Goal: Information Seeking & Learning: Learn about a topic

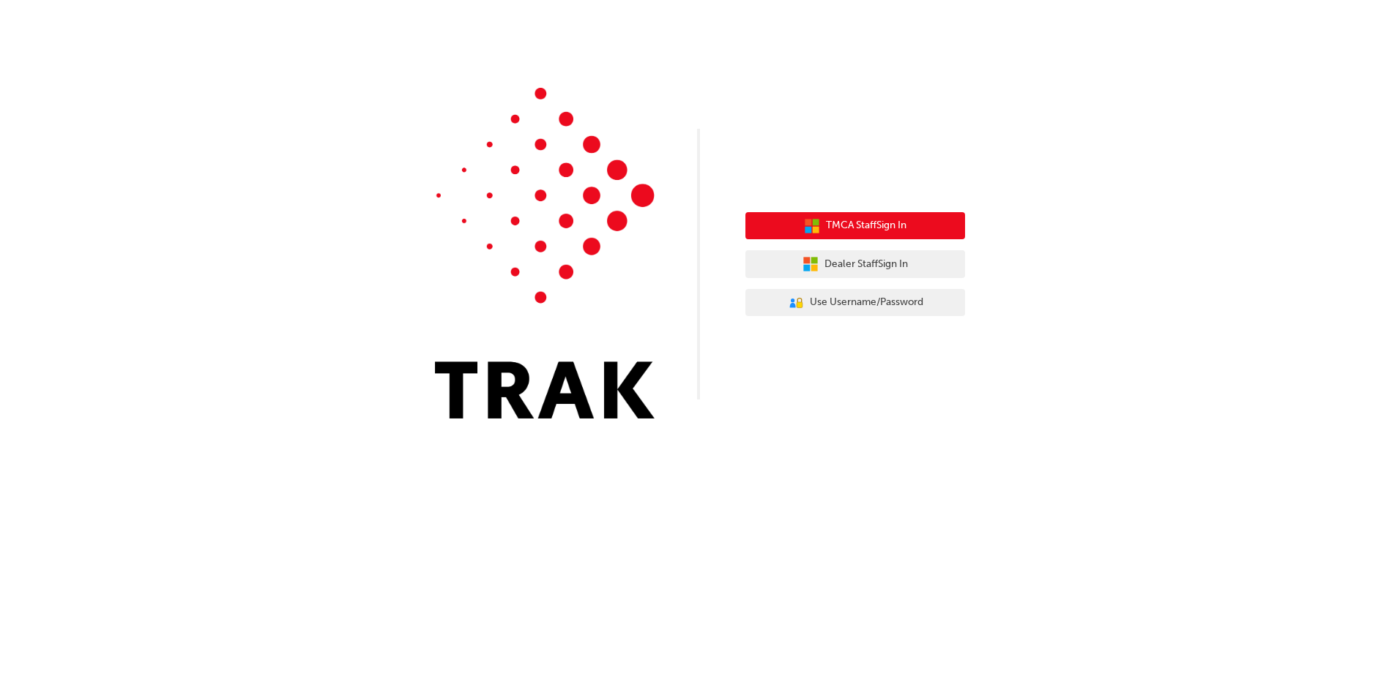
click at [880, 226] on span "TMCA Staff Sign In" at bounding box center [866, 225] width 81 height 17
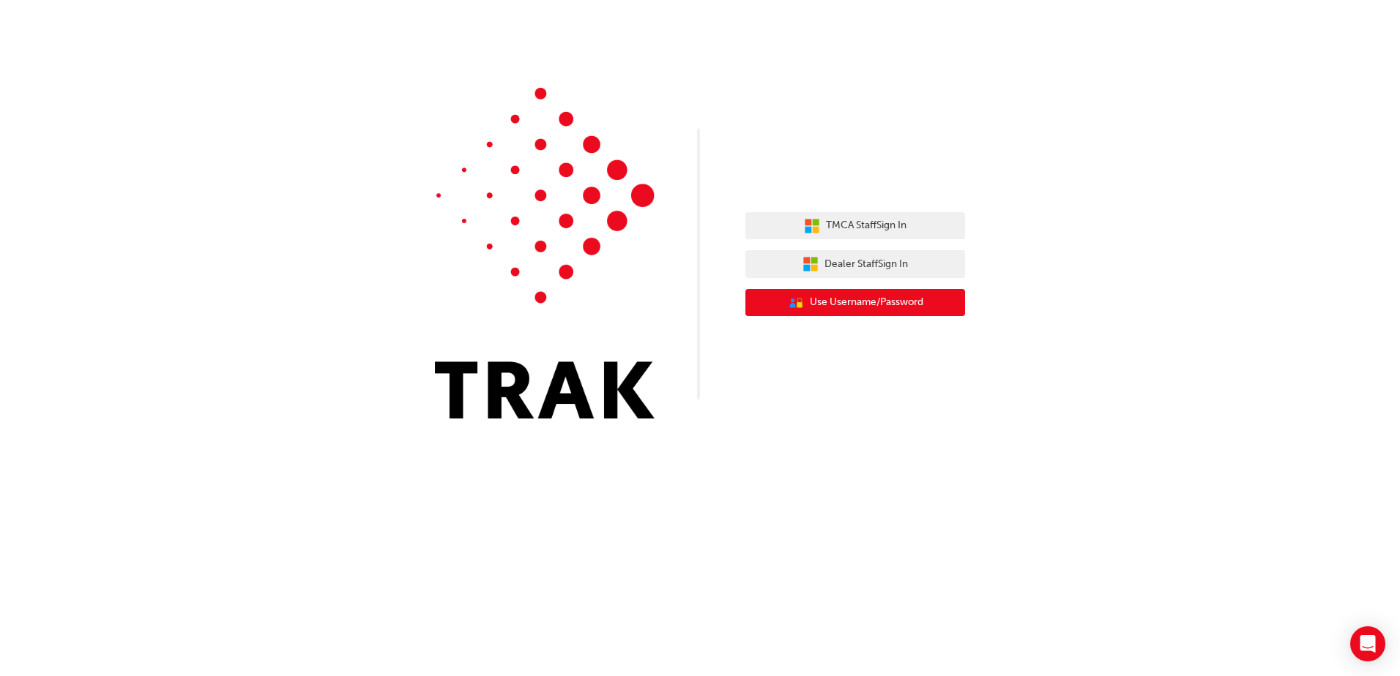
click at [896, 302] on span "Use Username/Password" at bounding box center [866, 302] width 113 height 17
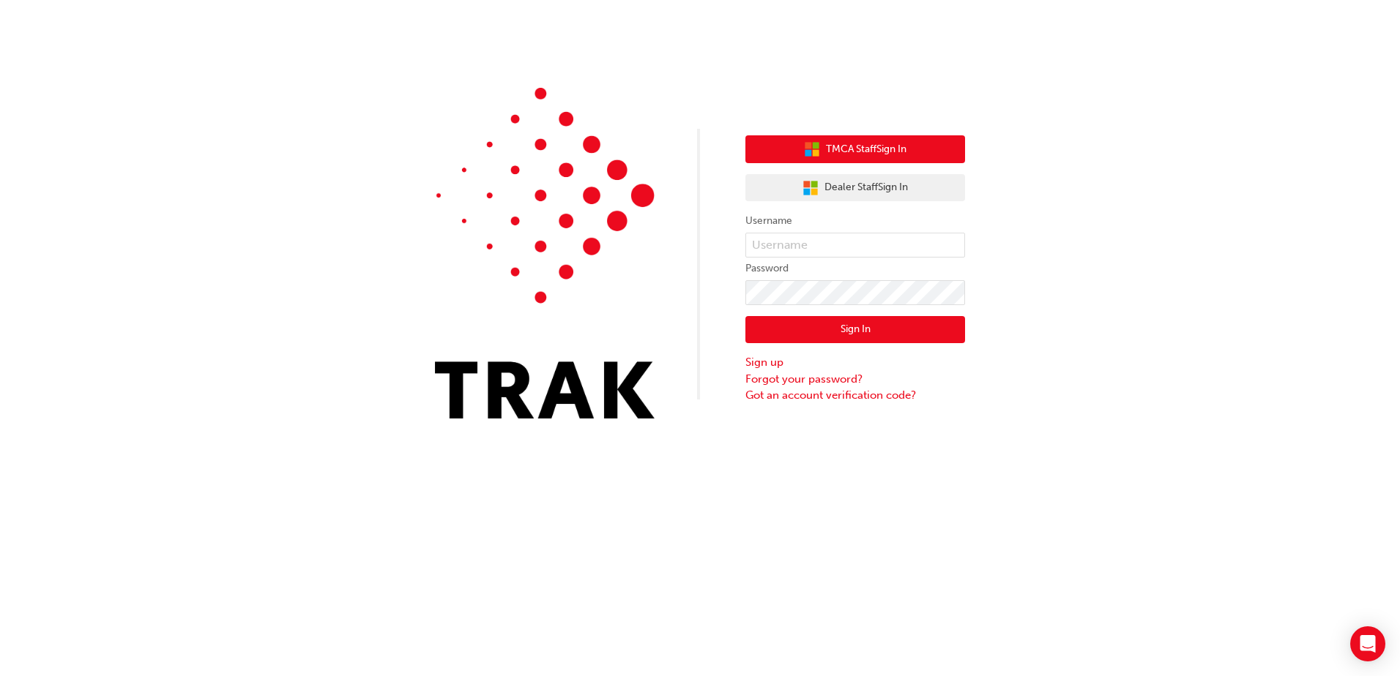
click at [826, 144] on span "TMCA Staff Sign In" at bounding box center [866, 149] width 81 height 17
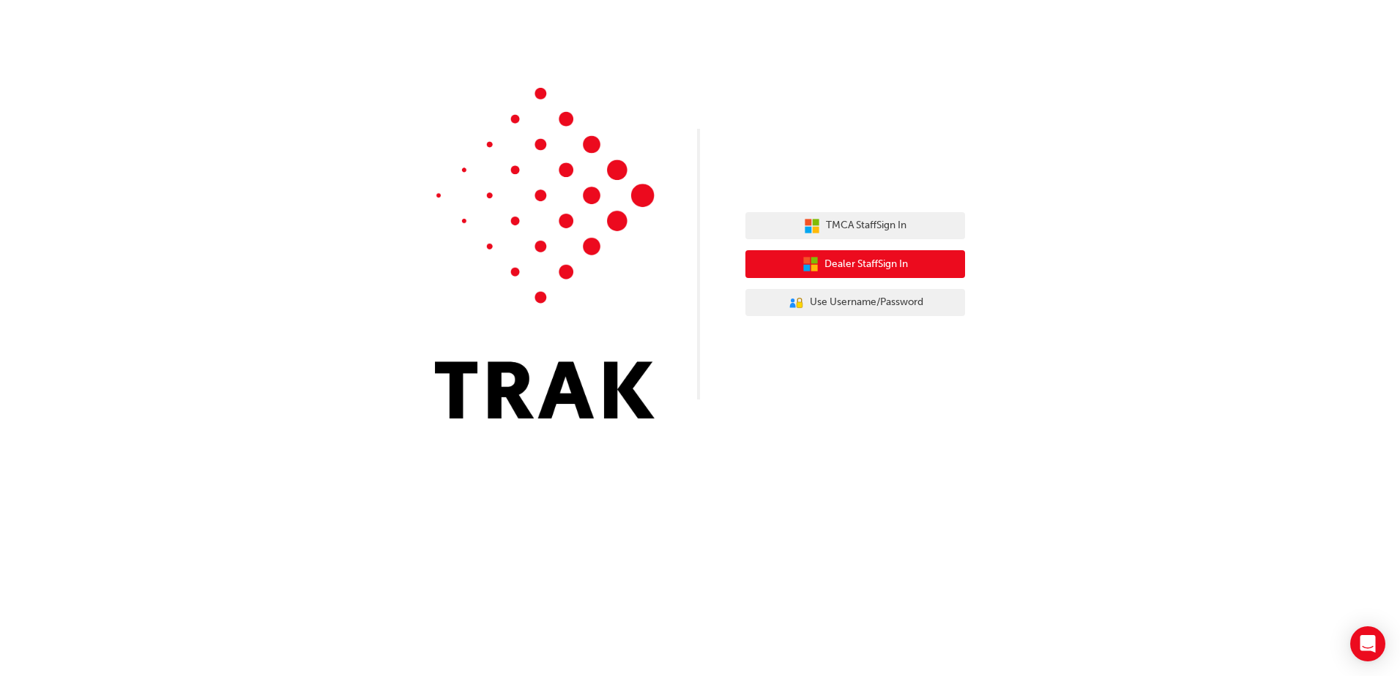
click at [850, 262] on span "Dealer Staff Sign In" at bounding box center [865, 264] width 83 height 17
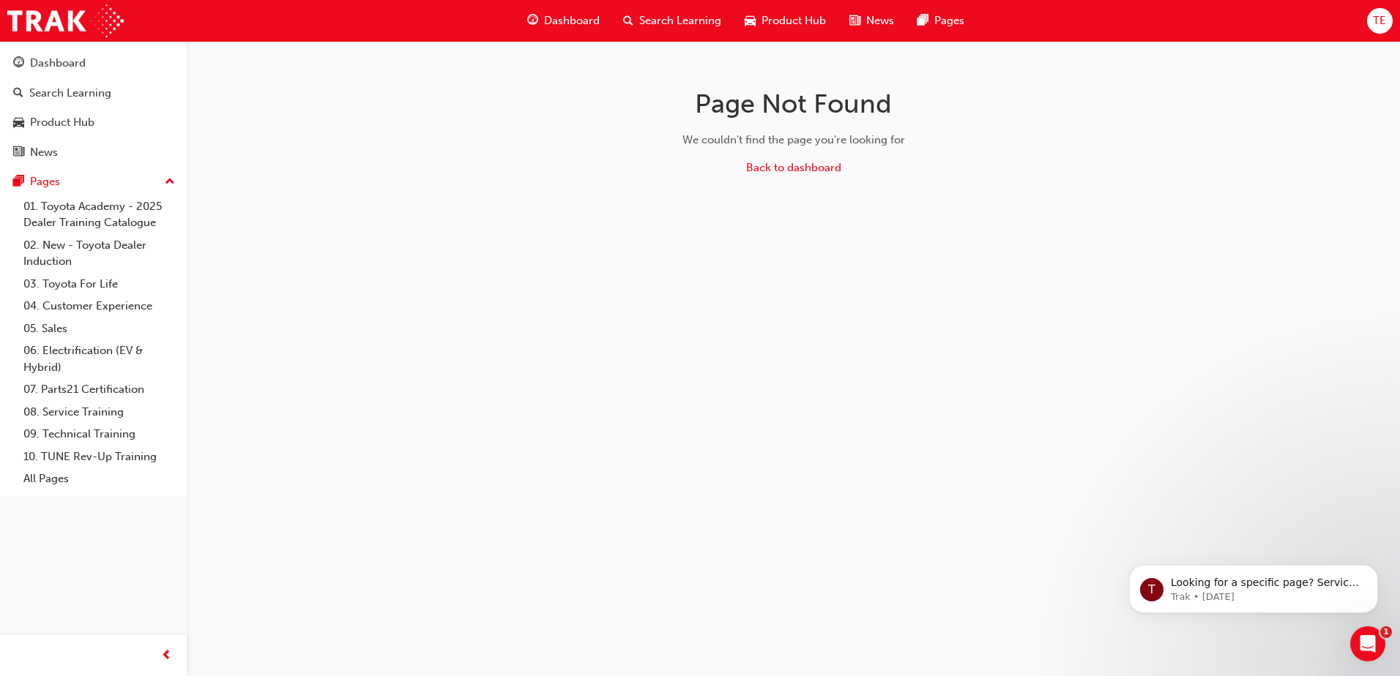
click at [671, 18] on span "Search Learning" at bounding box center [680, 20] width 82 height 17
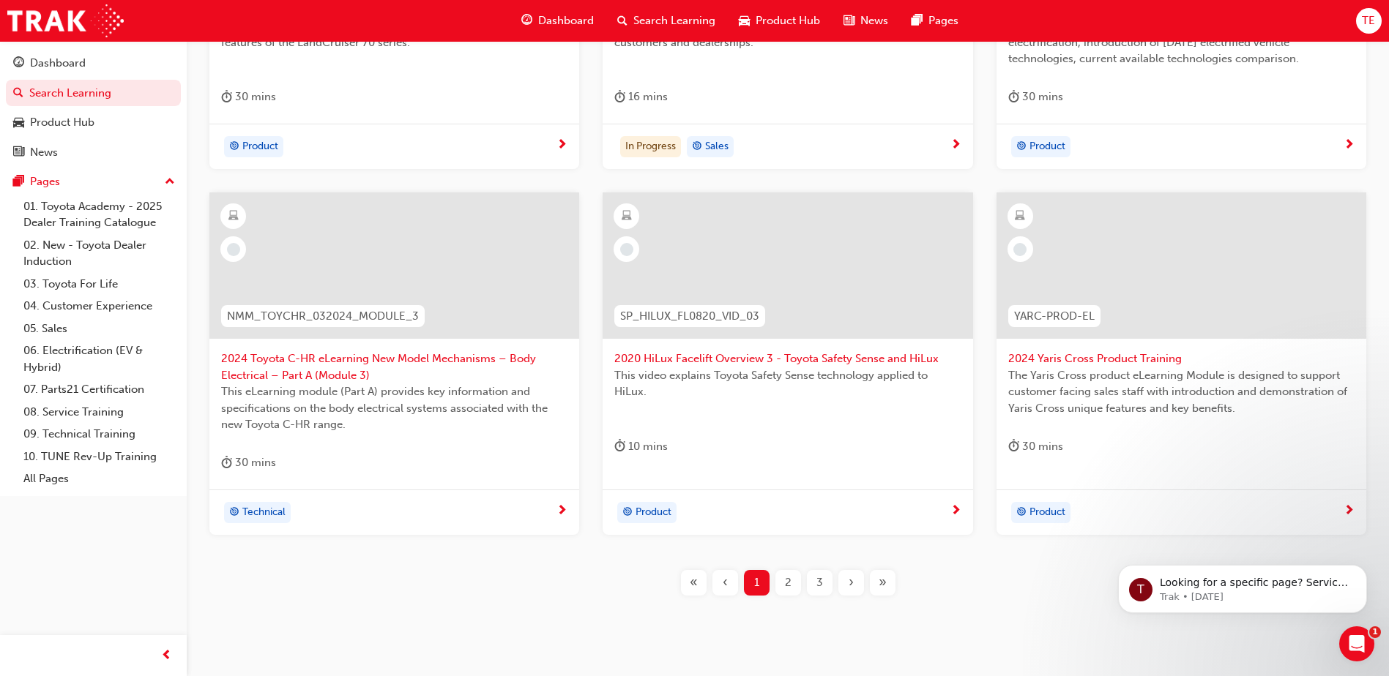
scroll to position [512, 0]
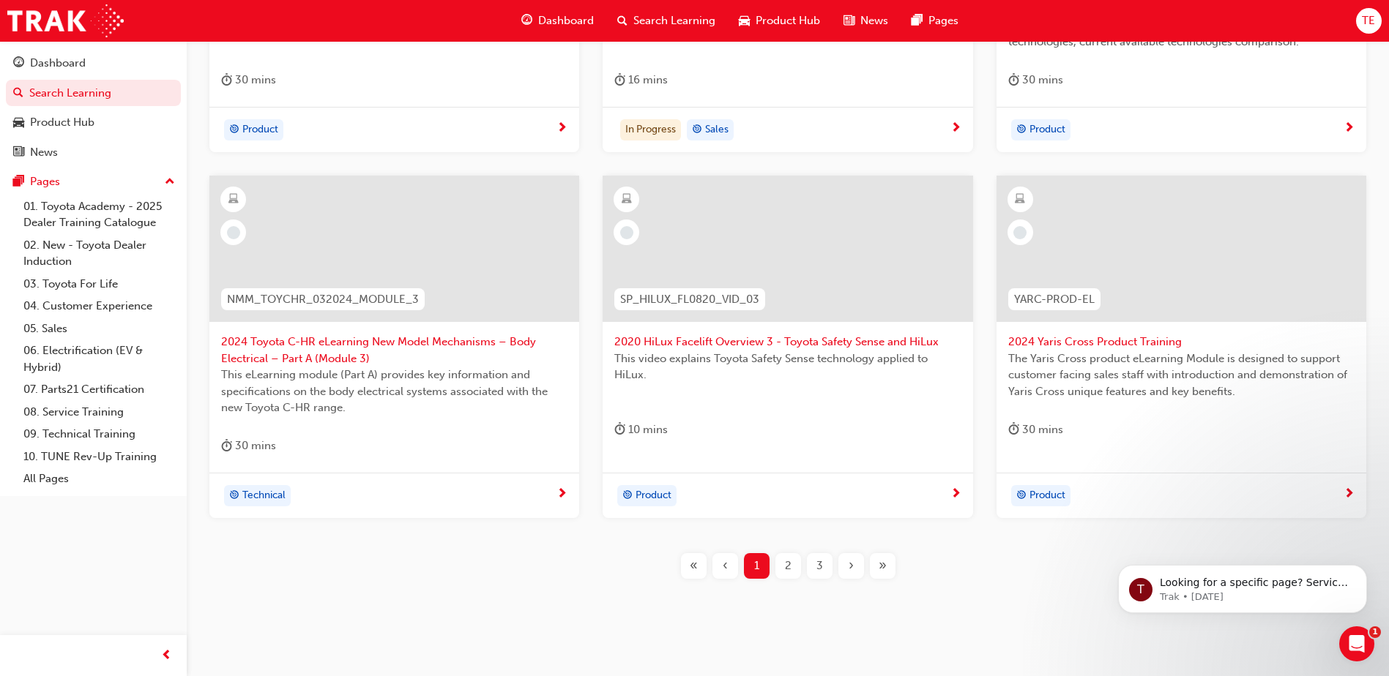
click at [786, 563] on span "2" at bounding box center [788, 566] width 7 height 17
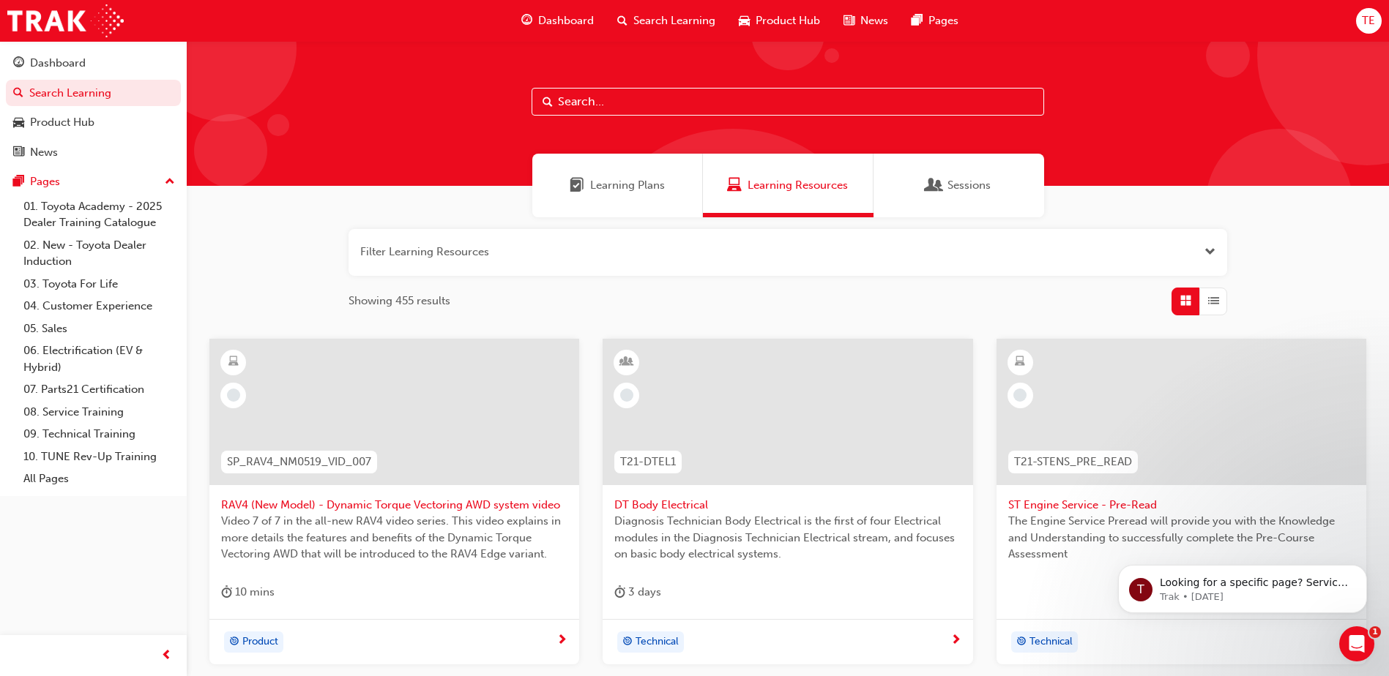
click at [589, 104] on input "text" at bounding box center [787, 102] width 512 height 28
type input "dealer induction"
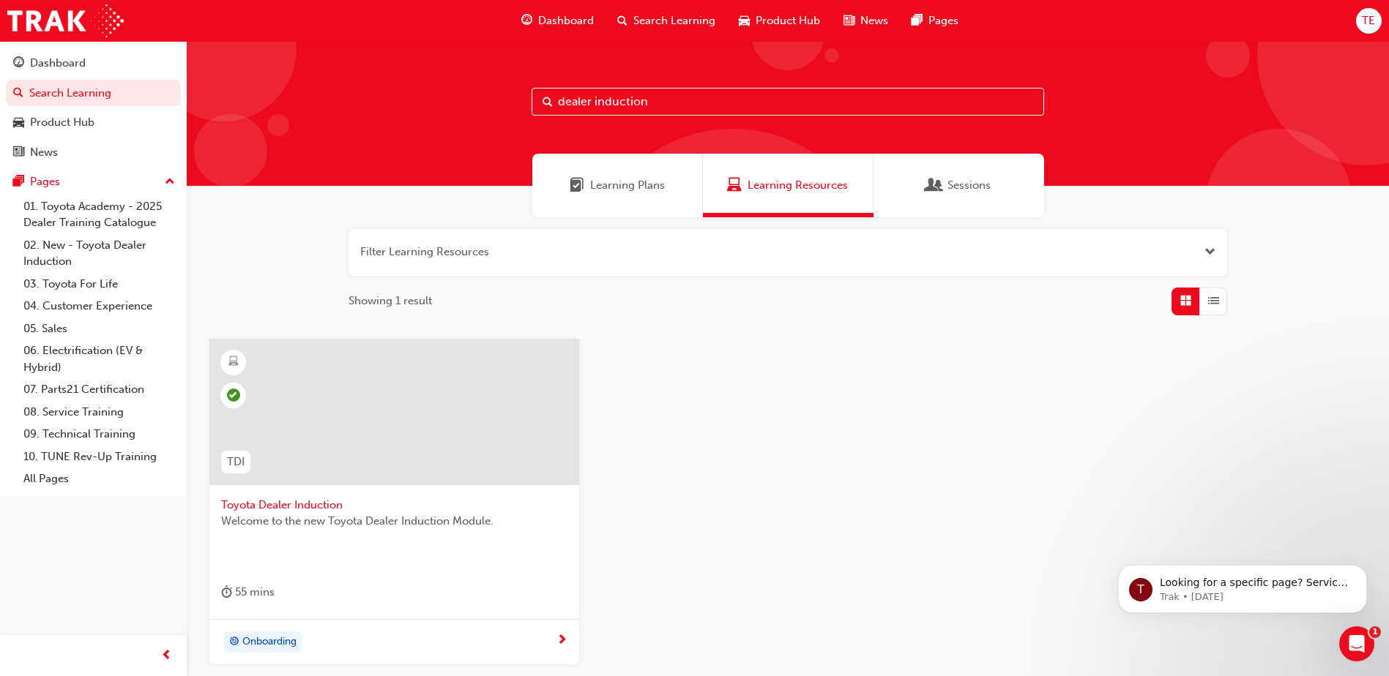
click at [290, 508] on span "Toyota Dealer Induction" at bounding box center [394, 505] width 346 height 17
